Goal: Find specific page/section: Find specific page/section

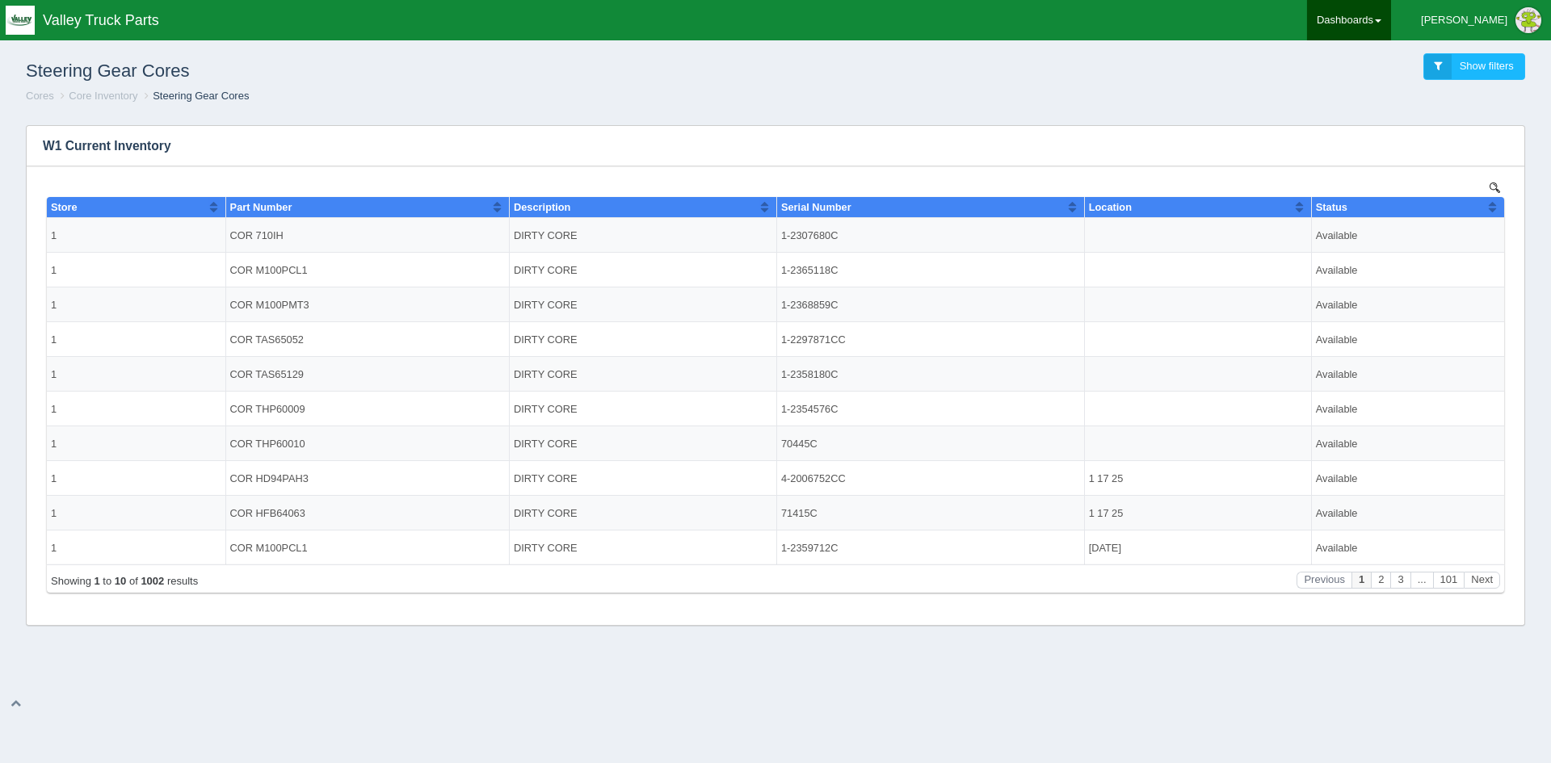
click at [1391, 21] on link "Dashboards" at bounding box center [1349, 20] width 84 height 40
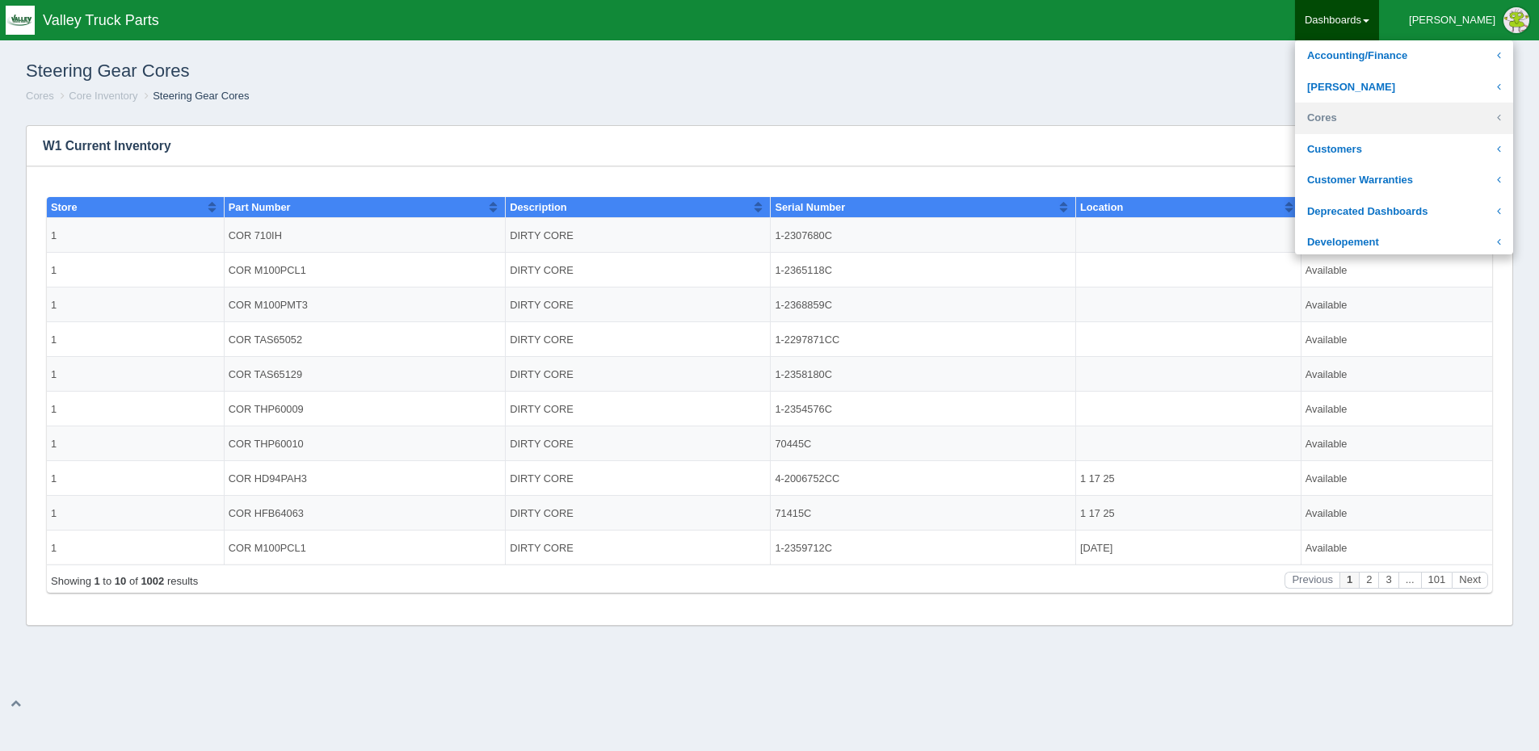
click at [1385, 116] on link "Cores" at bounding box center [1404, 119] width 218 height 32
click at [1397, 145] on link "Core Inventory" at bounding box center [1404, 150] width 218 height 32
click at [1379, 111] on link "Cores" at bounding box center [1404, 119] width 218 height 32
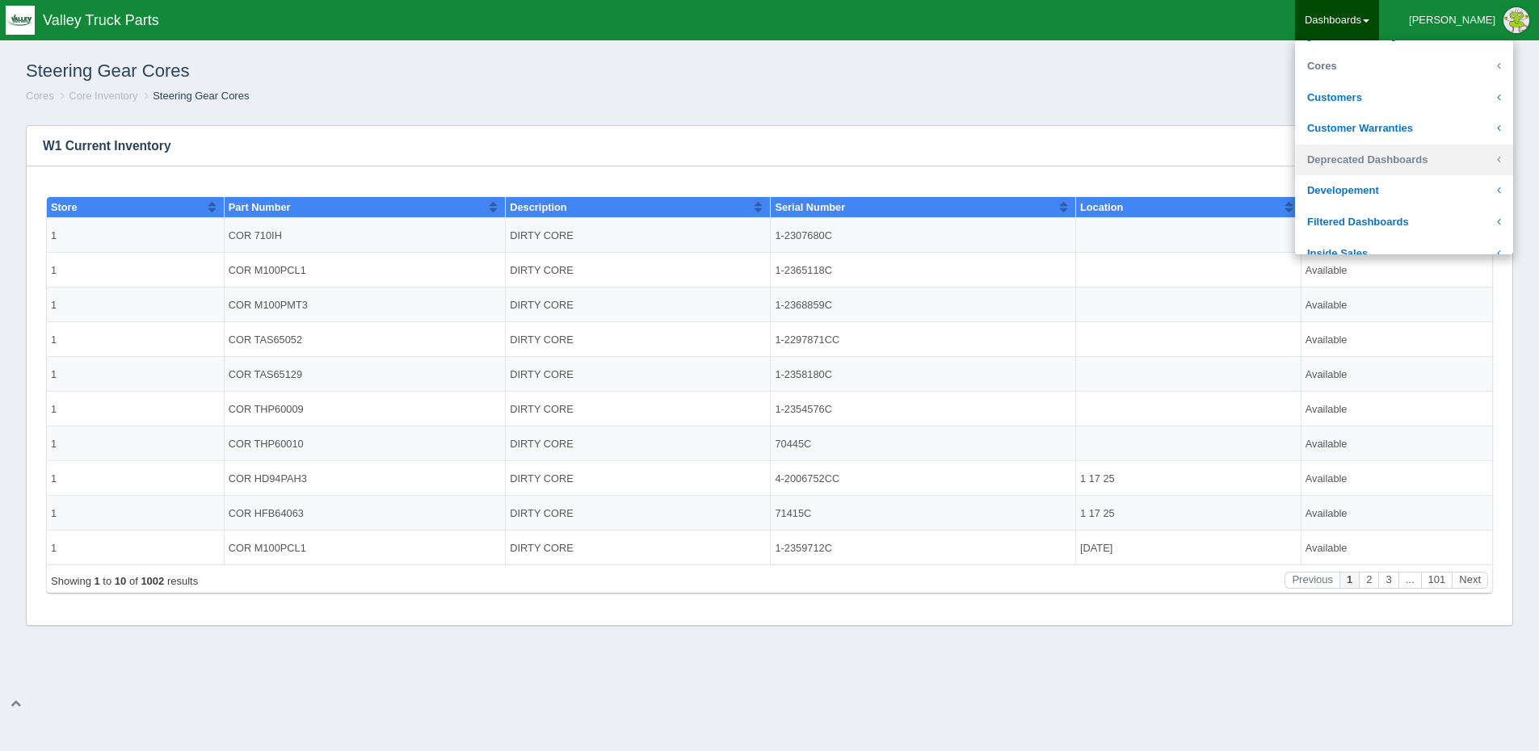
scroll to position [81, 0]
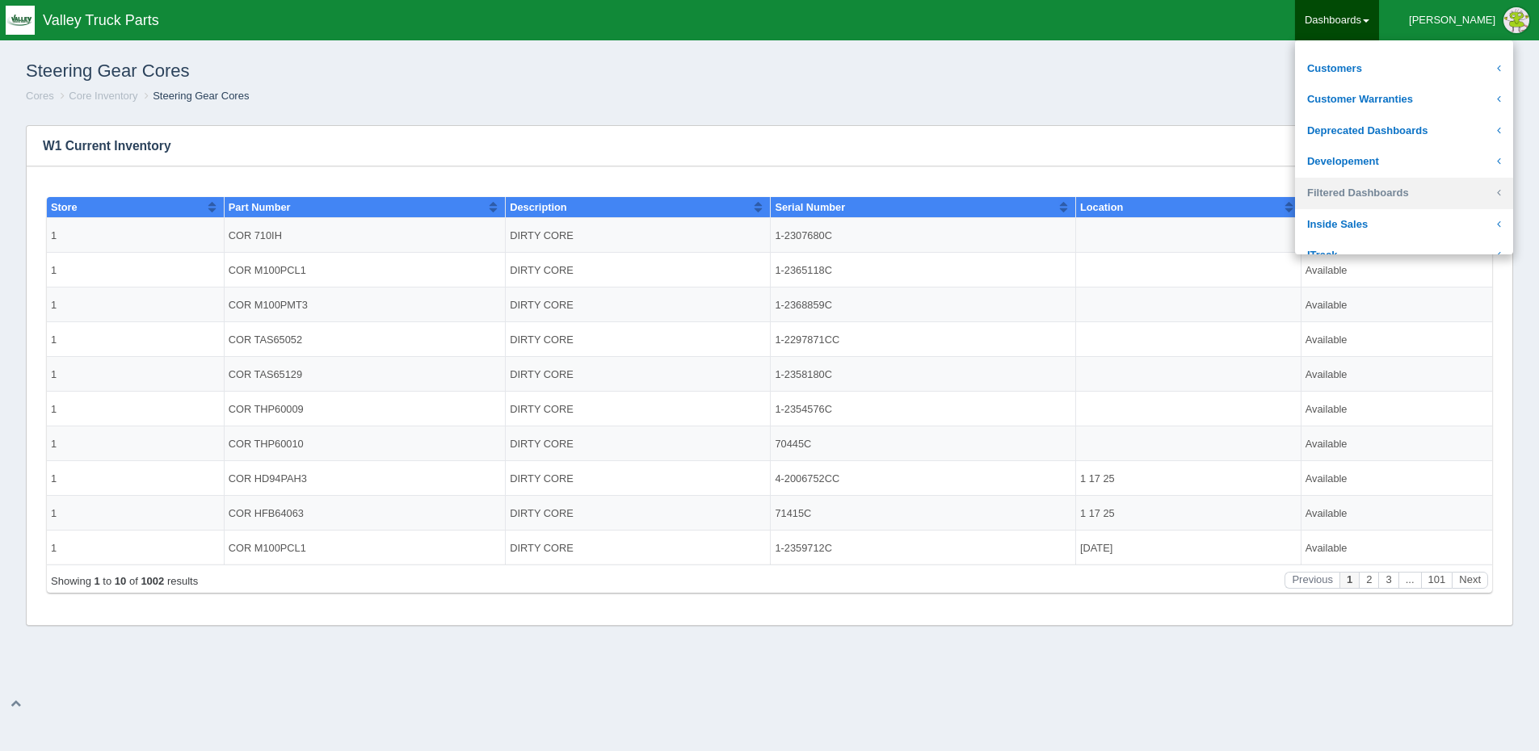
click at [1413, 183] on link "Filtered Dashboards" at bounding box center [1404, 194] width 218 height 32
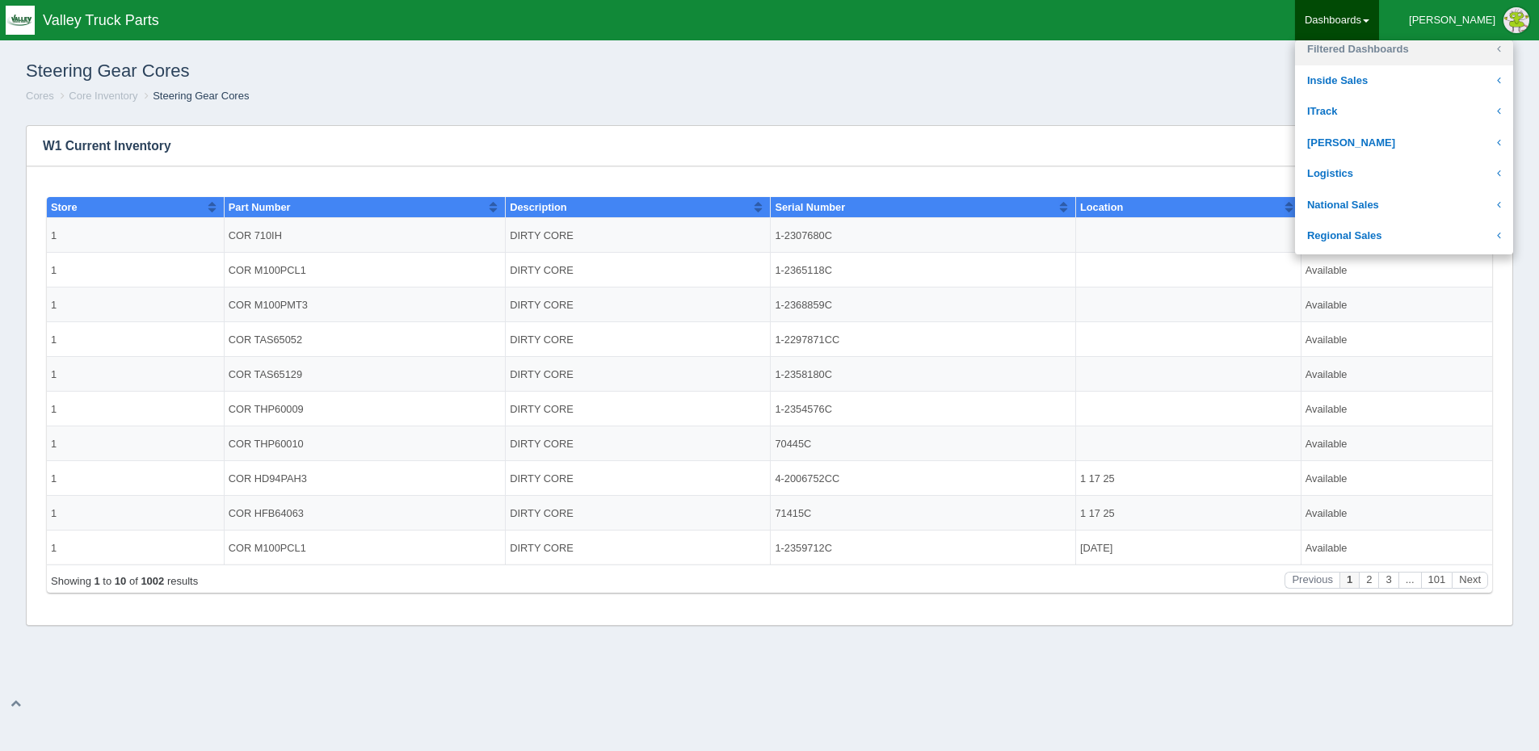
scroll to position [242, 0]
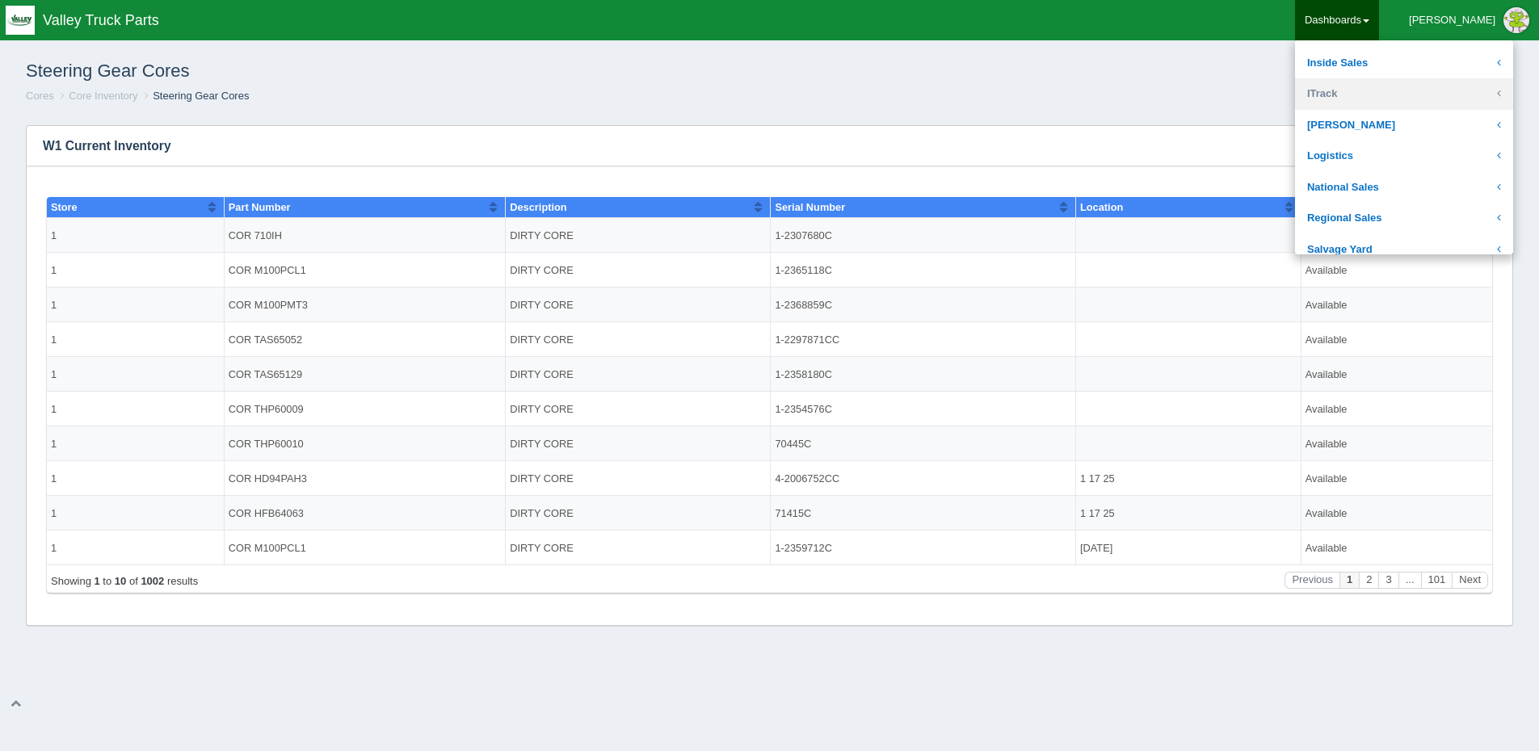
click at [1384, 95] on link "ITrack" at bounding box center [1404, 94] width 218 height 32
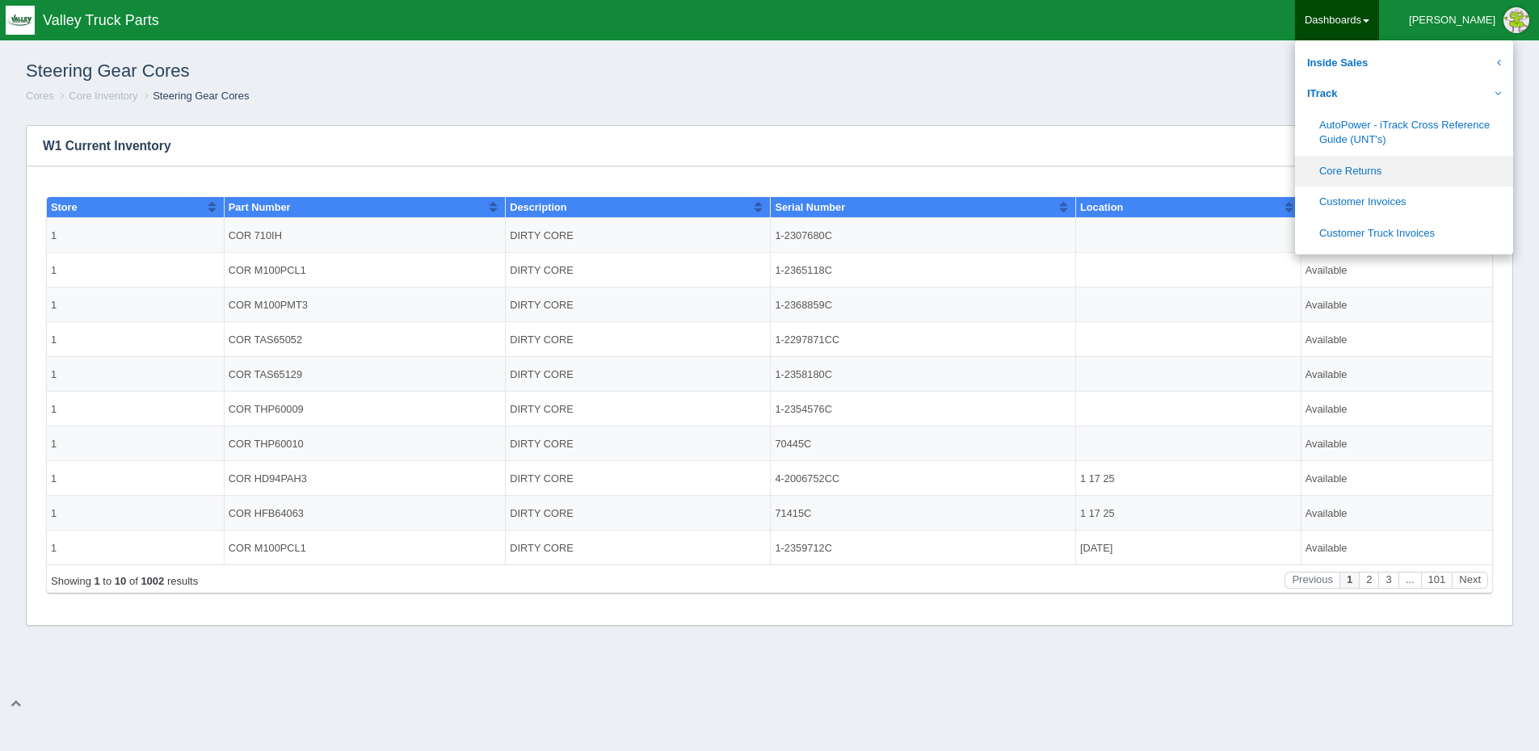
click at [1404, 166] on link "Core Returns" at bounding box center [1404, 172] width 218 height 32
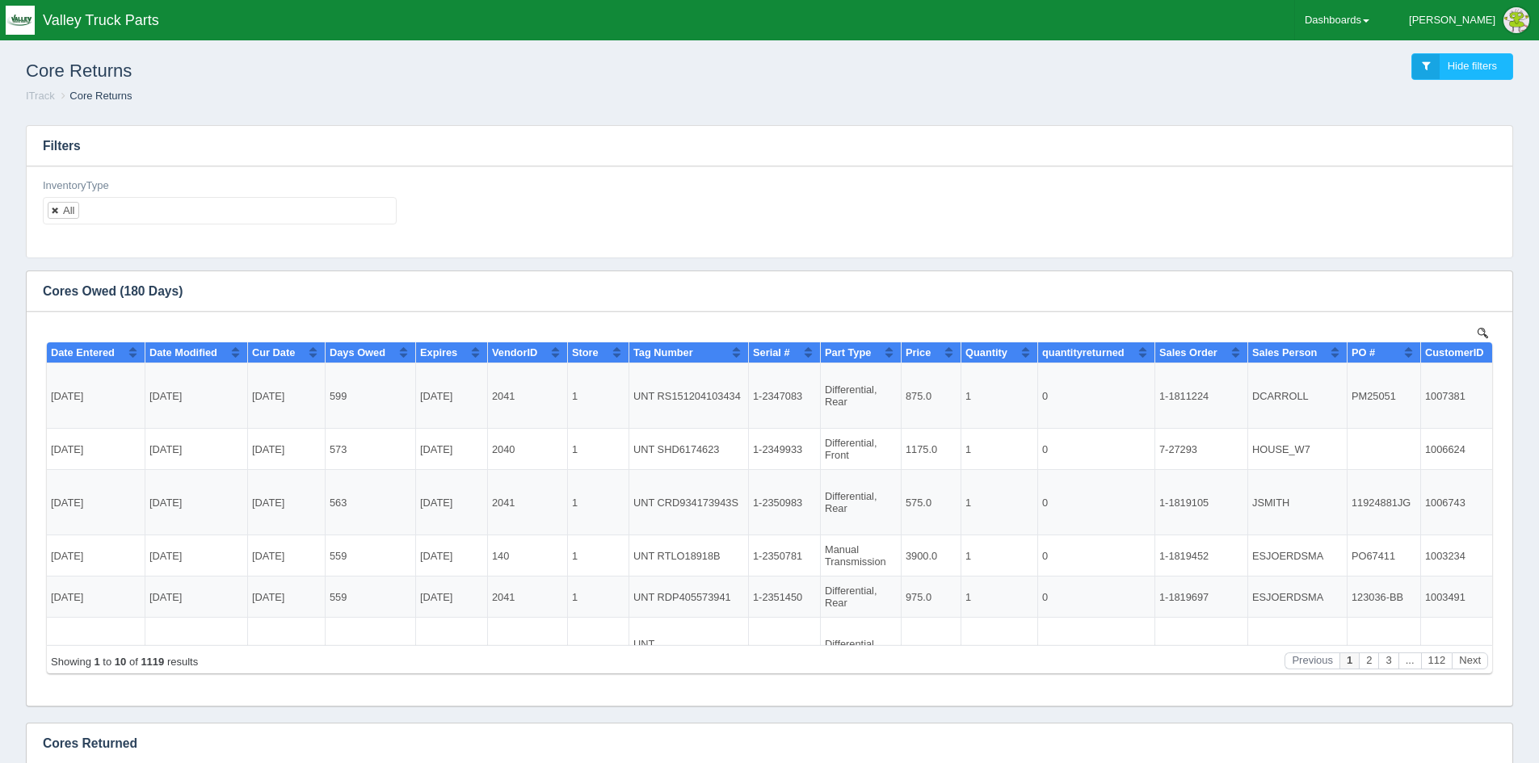
click at [59, 211] on link at bounding box center [56, 210] width 10 height 11
select select
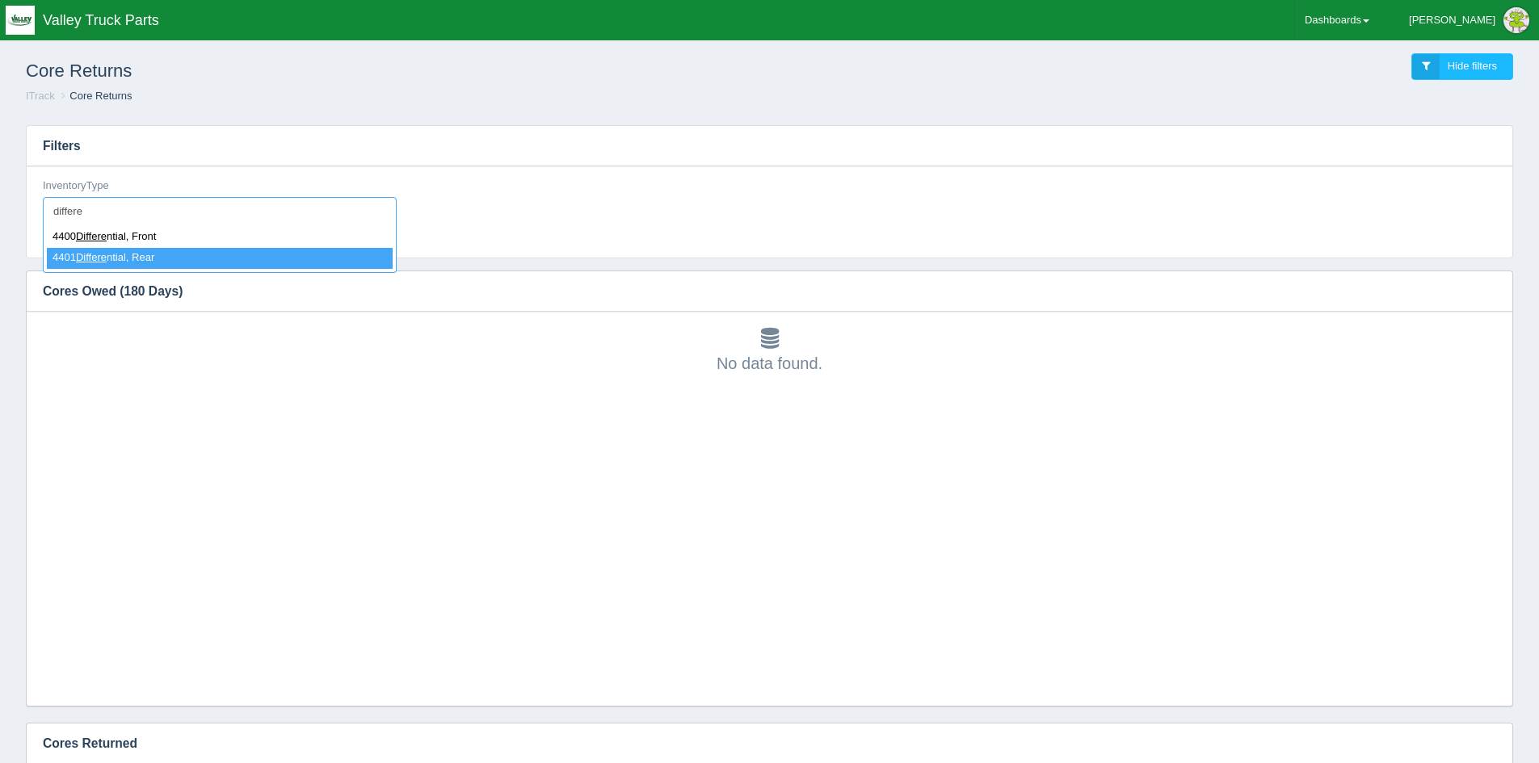
type input "differe"
select select "4401 Differential, Rear"
